Goal: Transaction & Acquisition: Purchase product/service

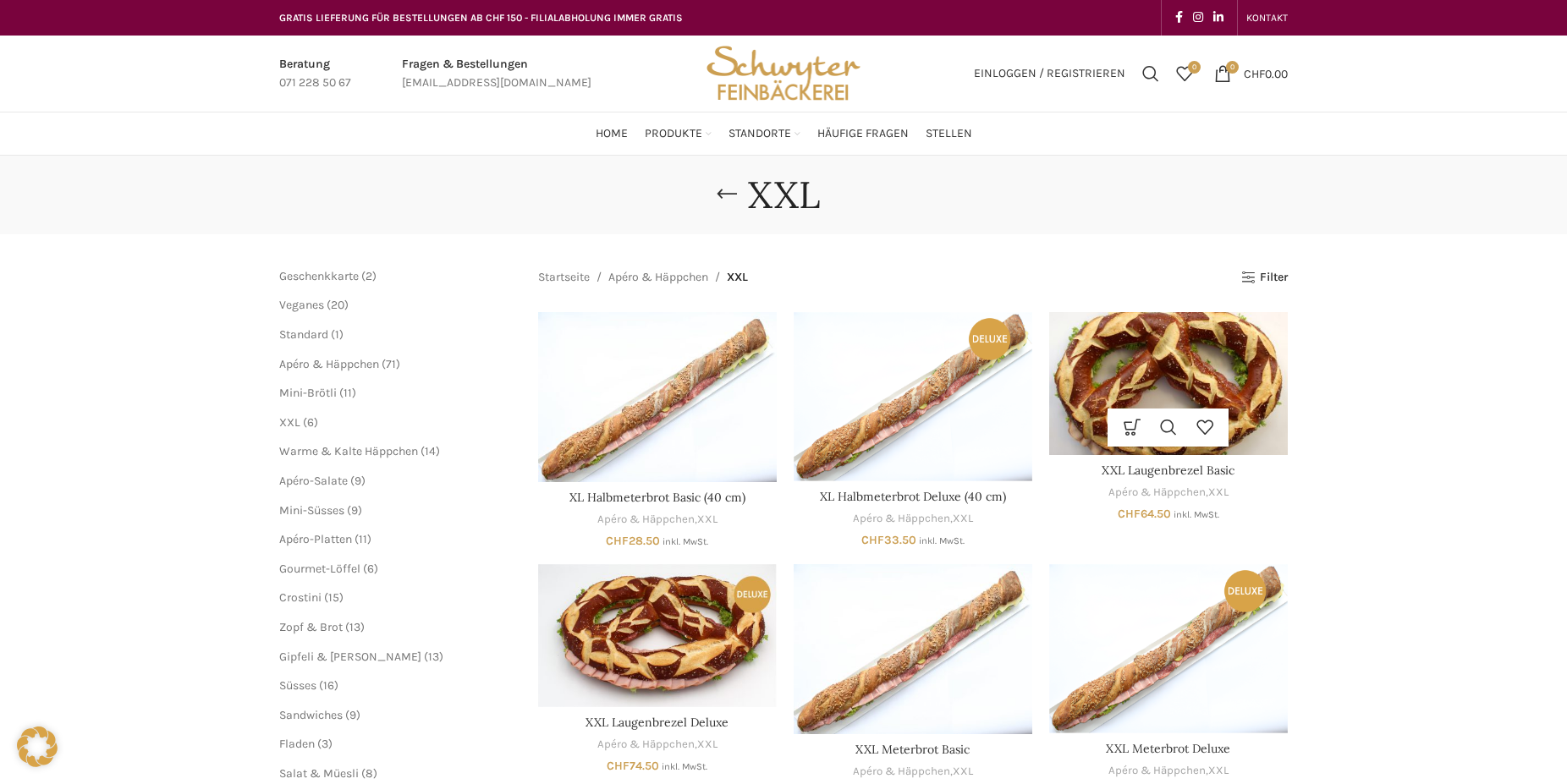
click at [1197, 388] on img "XXL Laugenbrezel Basic" at bounding box center [1168, 383] width 238 height 143
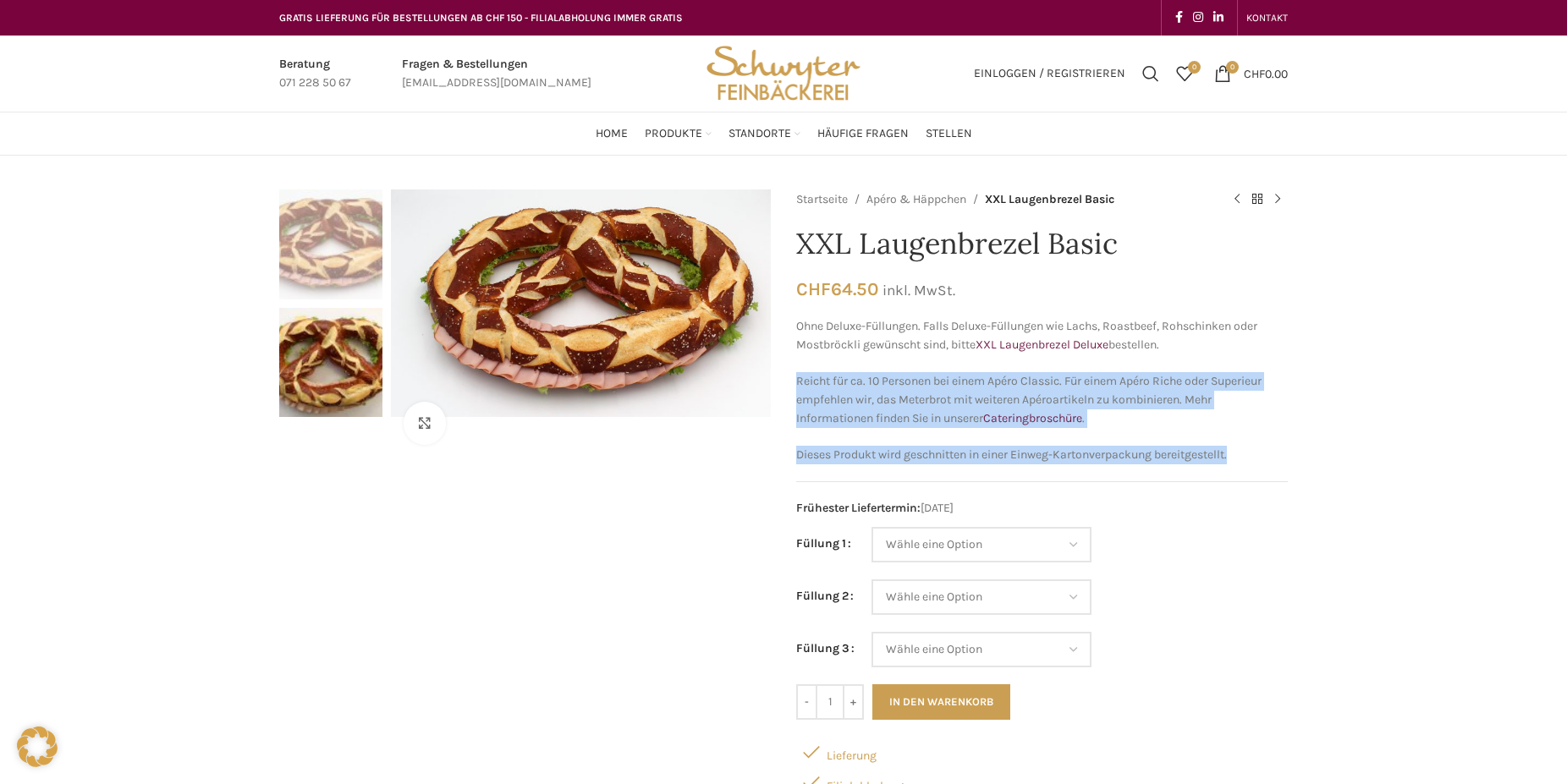
drag, startPoint x: 797, startPoint y: 382, endPoint x: 1321, endPoint y: 453, distance: 528.8
click at [1321, 453] on div "Klicken um zu vergrössern Startseite Apéro & Häppchen XXL Laugenbrezel Basic XX…" at bounding box center [784, 784] width 1567 height 1188
